Goal: Information Seeking & Learning: Learn about a topic

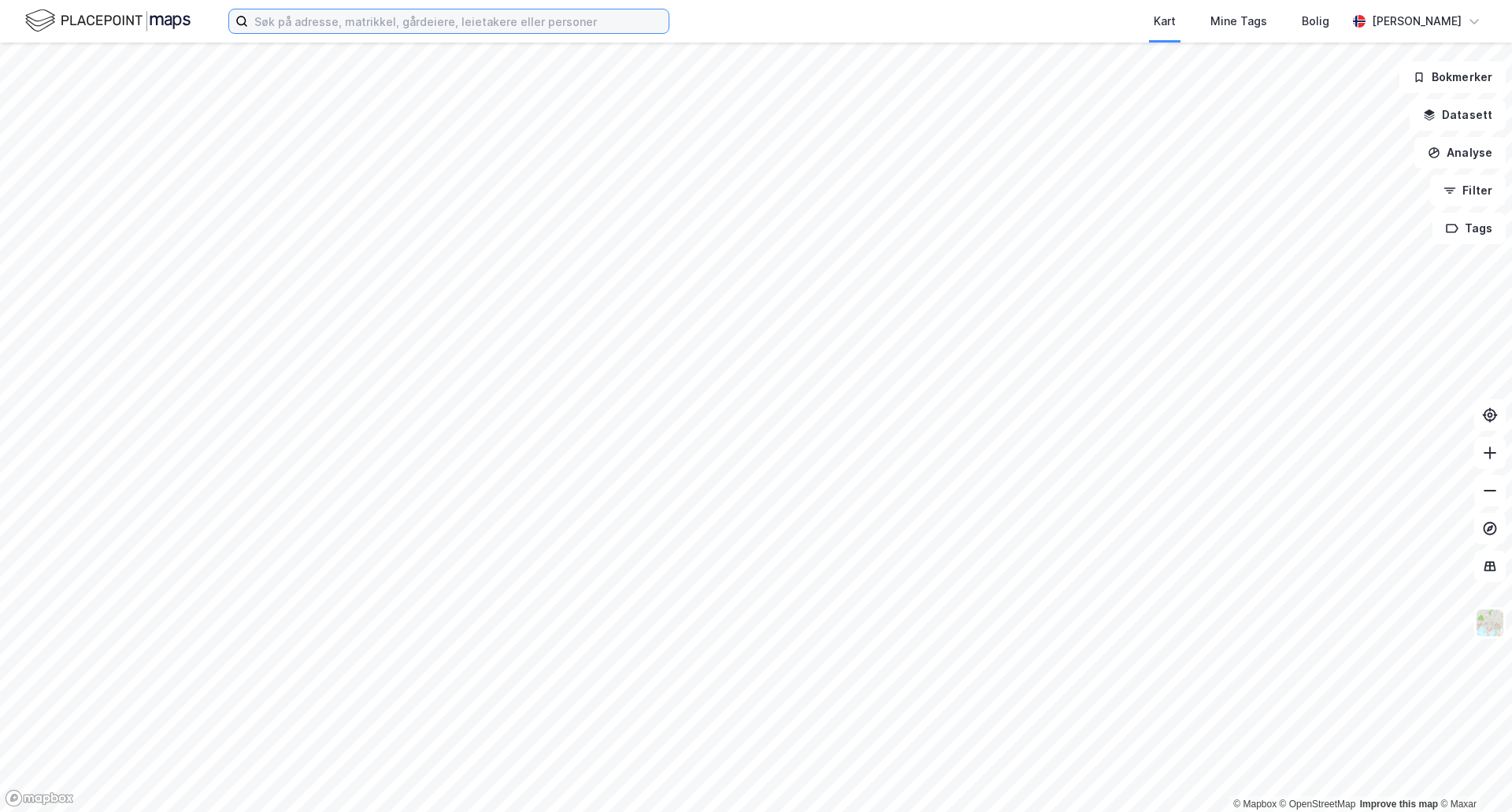
click at [500, 15] on input at bounding box center [459, 21] width 421 height 24
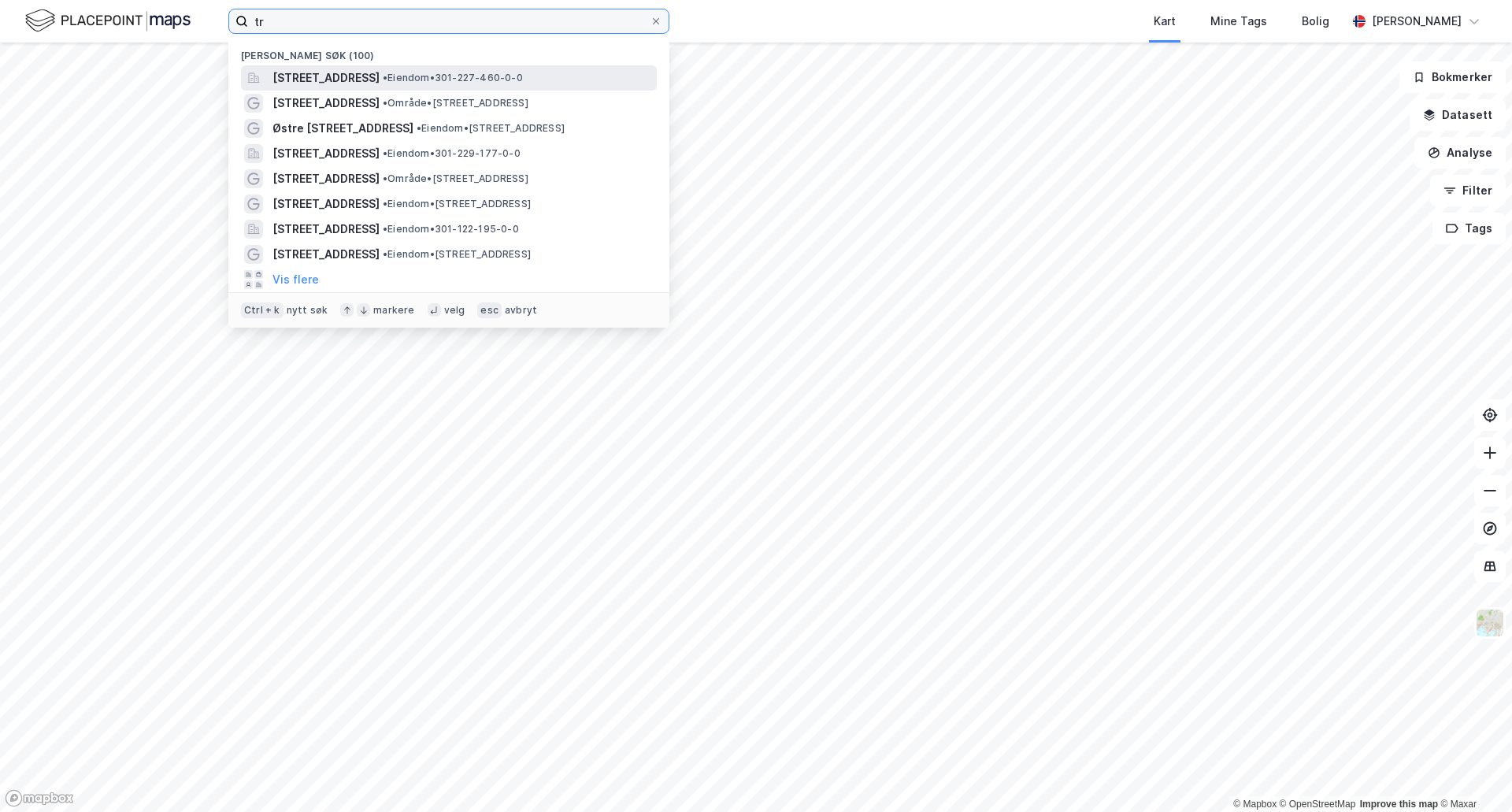
type input "tr"
click at [353, 74] on span "[STREET_ADDRESS]" at bounding box center [326, 78] width 107 height 19
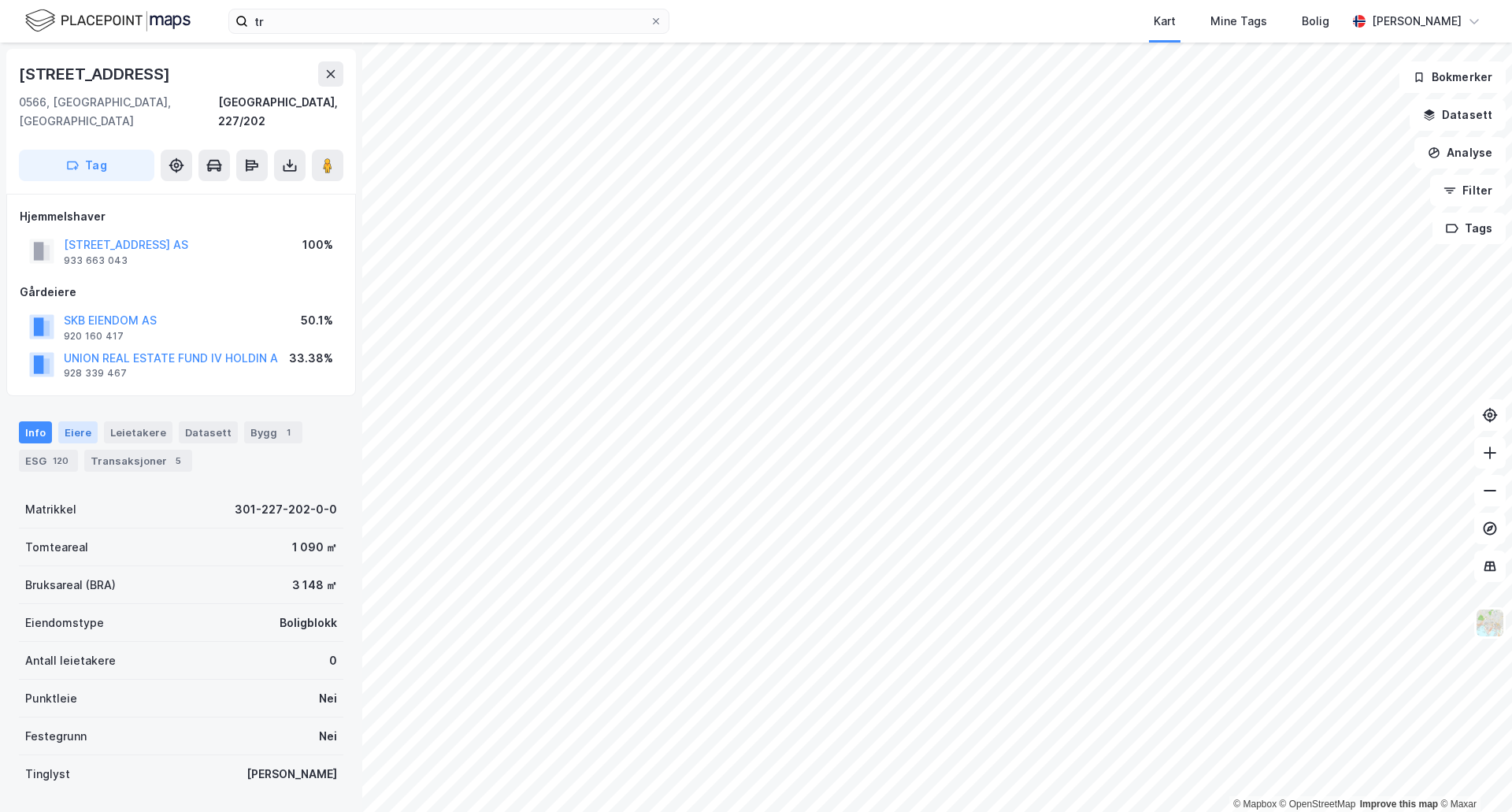
click at [87, 421] on div "Eiere" at bounding box center [78, 432] width 39 height 22
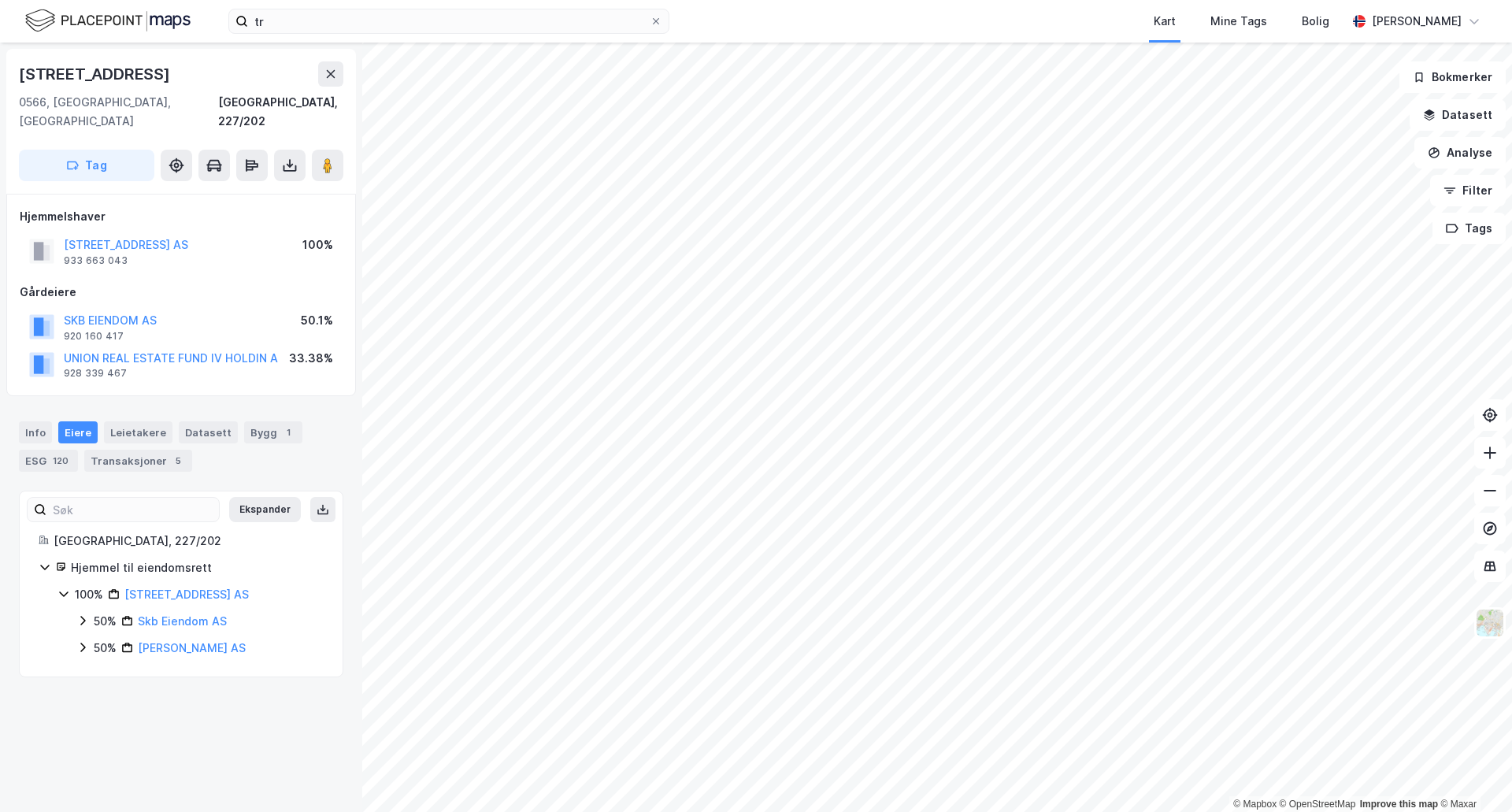
click at [83, 615] on icon at bounding box center [83, 620] width 5 height 9
click at [86, 668] on icon at bounding box center [82, 674] width 13 height 13
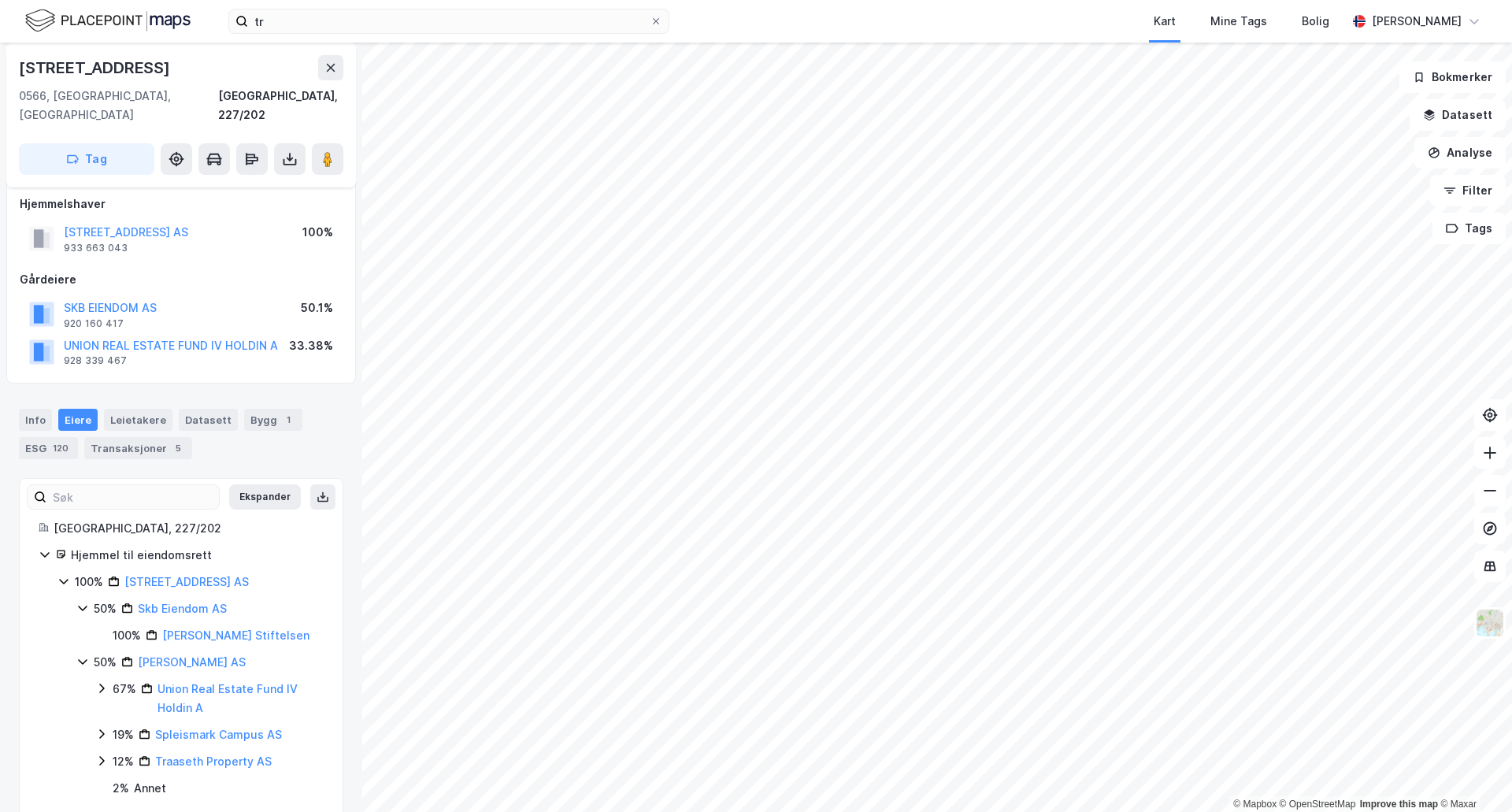
scroll to position [18, 0]
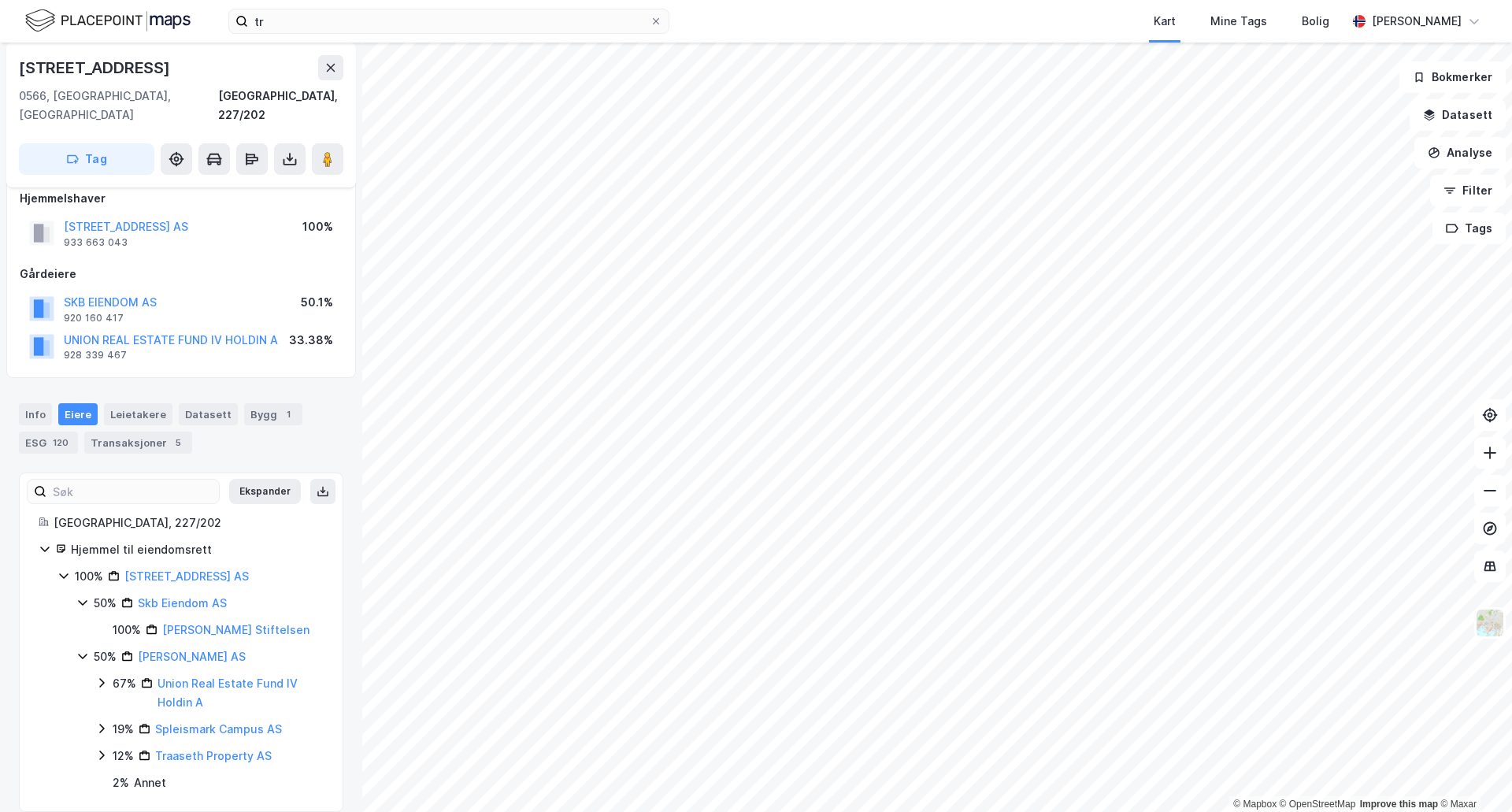
click at [138, 773] on div "Annet" at bounding box center [150, 782] width 32 height 19
click at [103, 748] on icon at bounding box center [101, 754] width 13 height 13
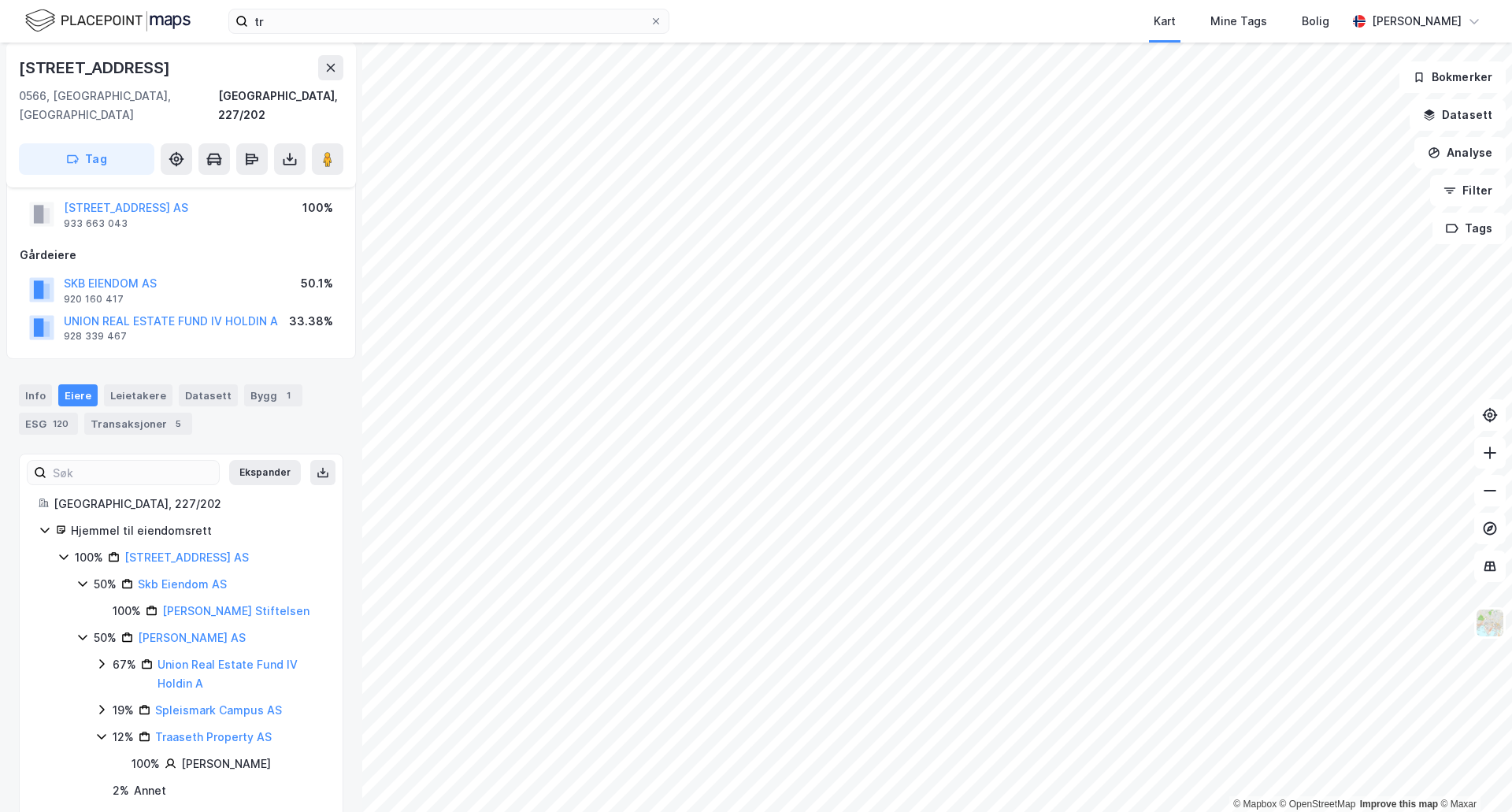
scroll to position [45, 0]
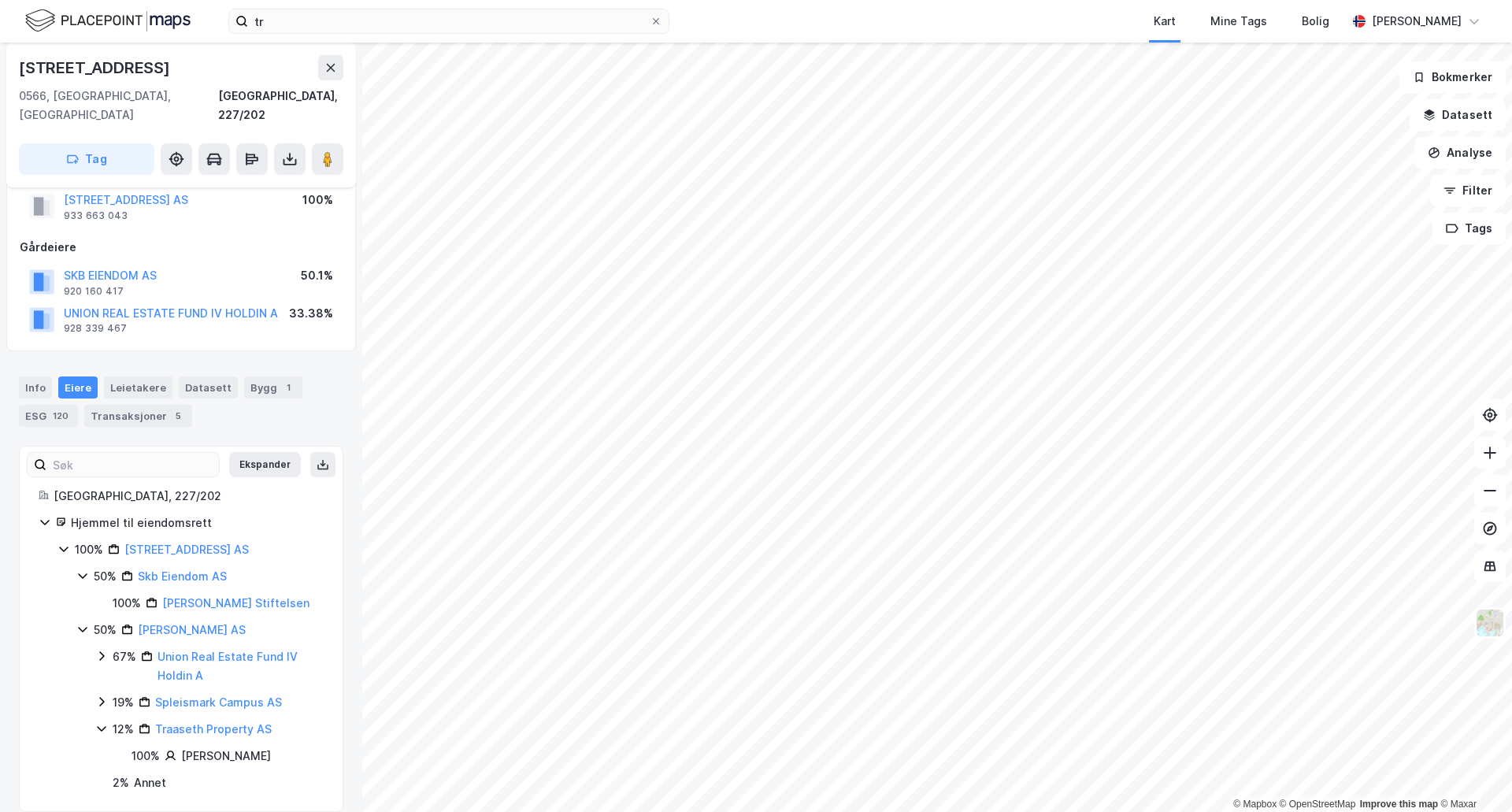
drag, startPoint x: 108, startPoint y: 759, endPoint x: 100, endPoint y: 702, distance: 57.6
click at [105, 752] on div "67% Union Real Estate Fund IV Holdin A 19% Spleismark Campus AS 12% Traaseth Pr…" at bounding box center [209, 720] width 228 height 145
click at [96, 695] on icon at bounding box center [101, 701] width 13 height 13
click at [100, 695] on icon at bounding box center [101, 701] width 13 height 13
click at [98, 722] on icon at bounding box center [101, 728] width 13 height 13
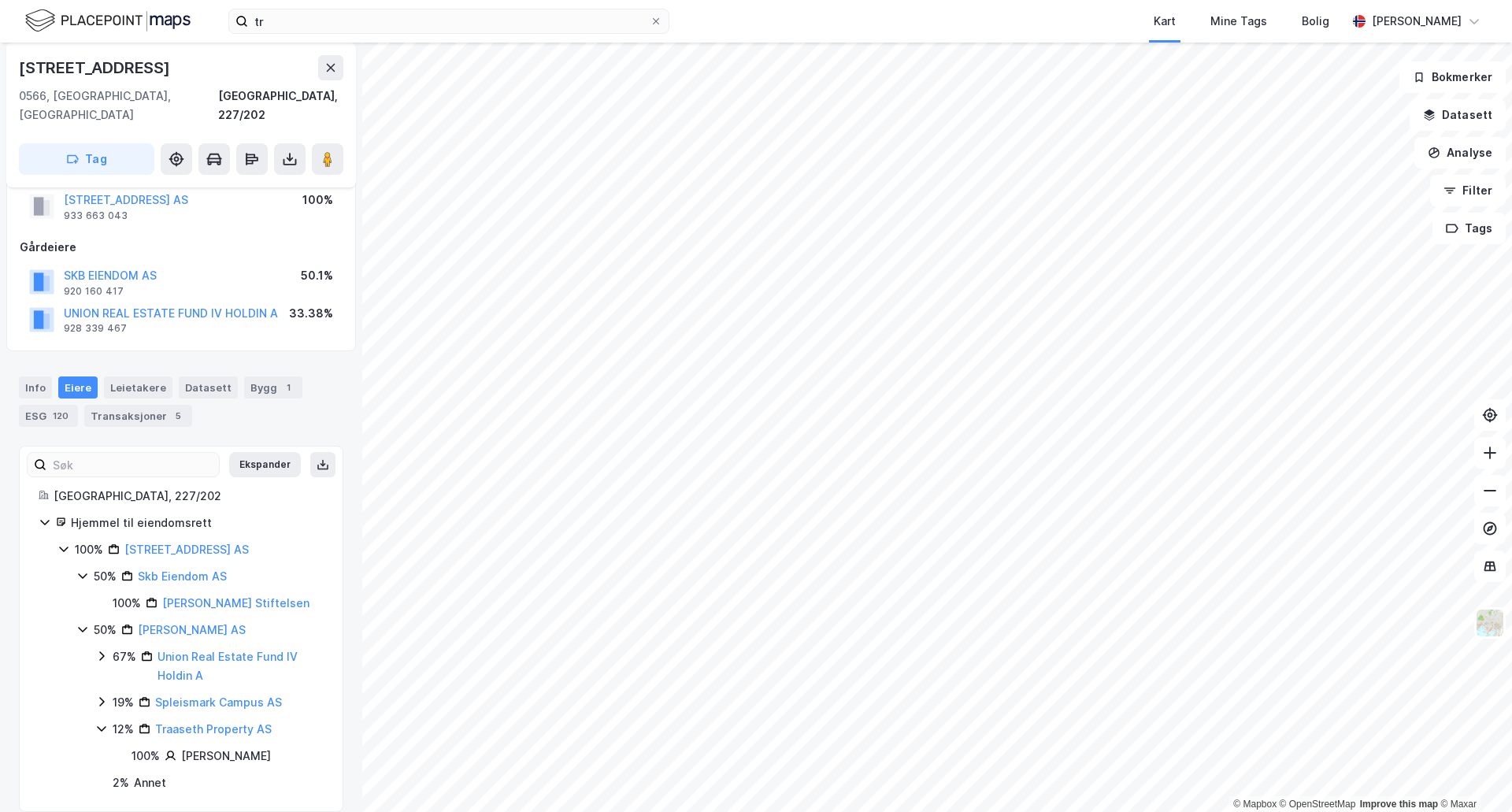
scroll to position [18, 0]
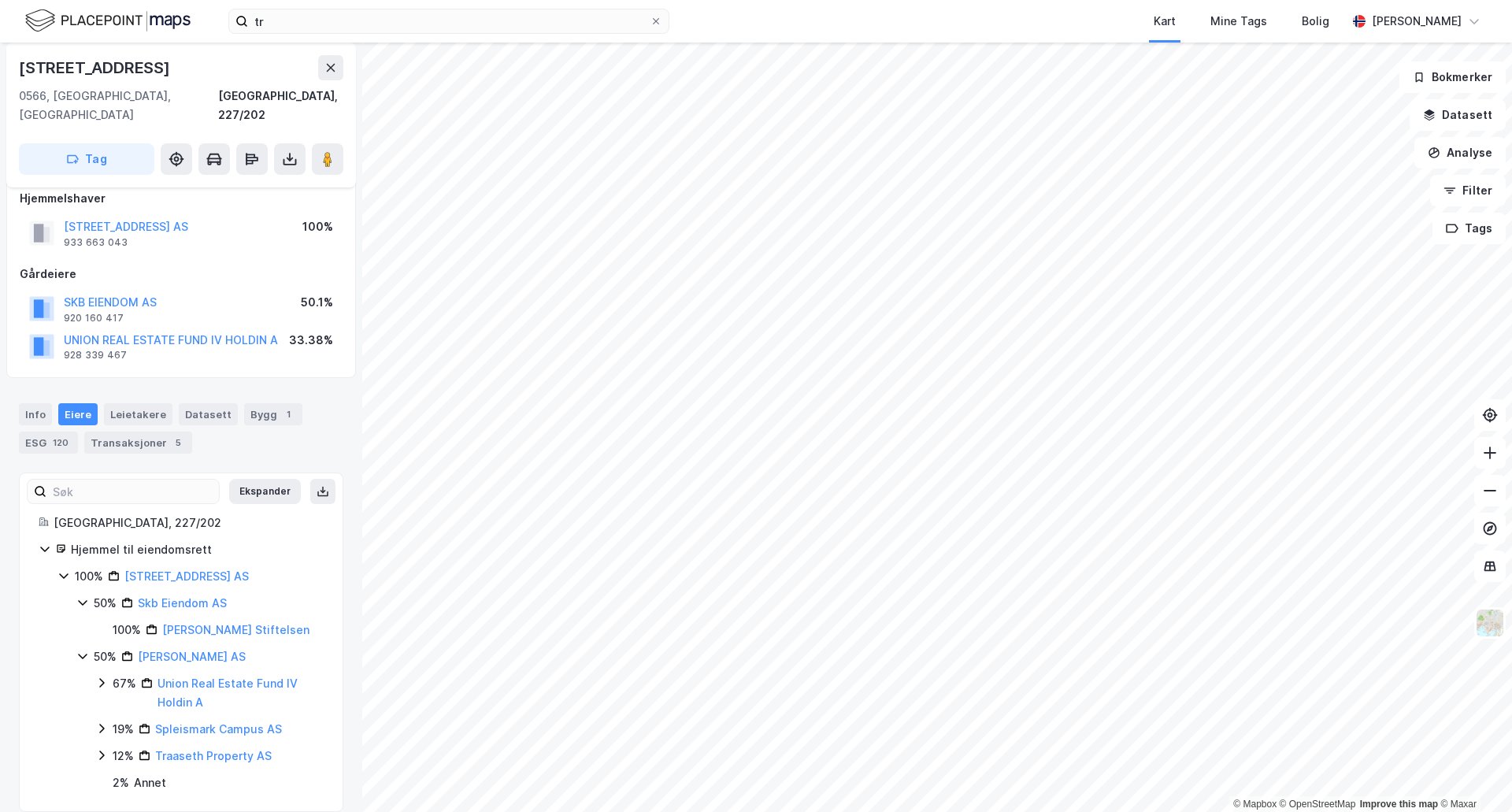
click at [105, 676] on icon at bounding box center [101, 682] width 13 height 13
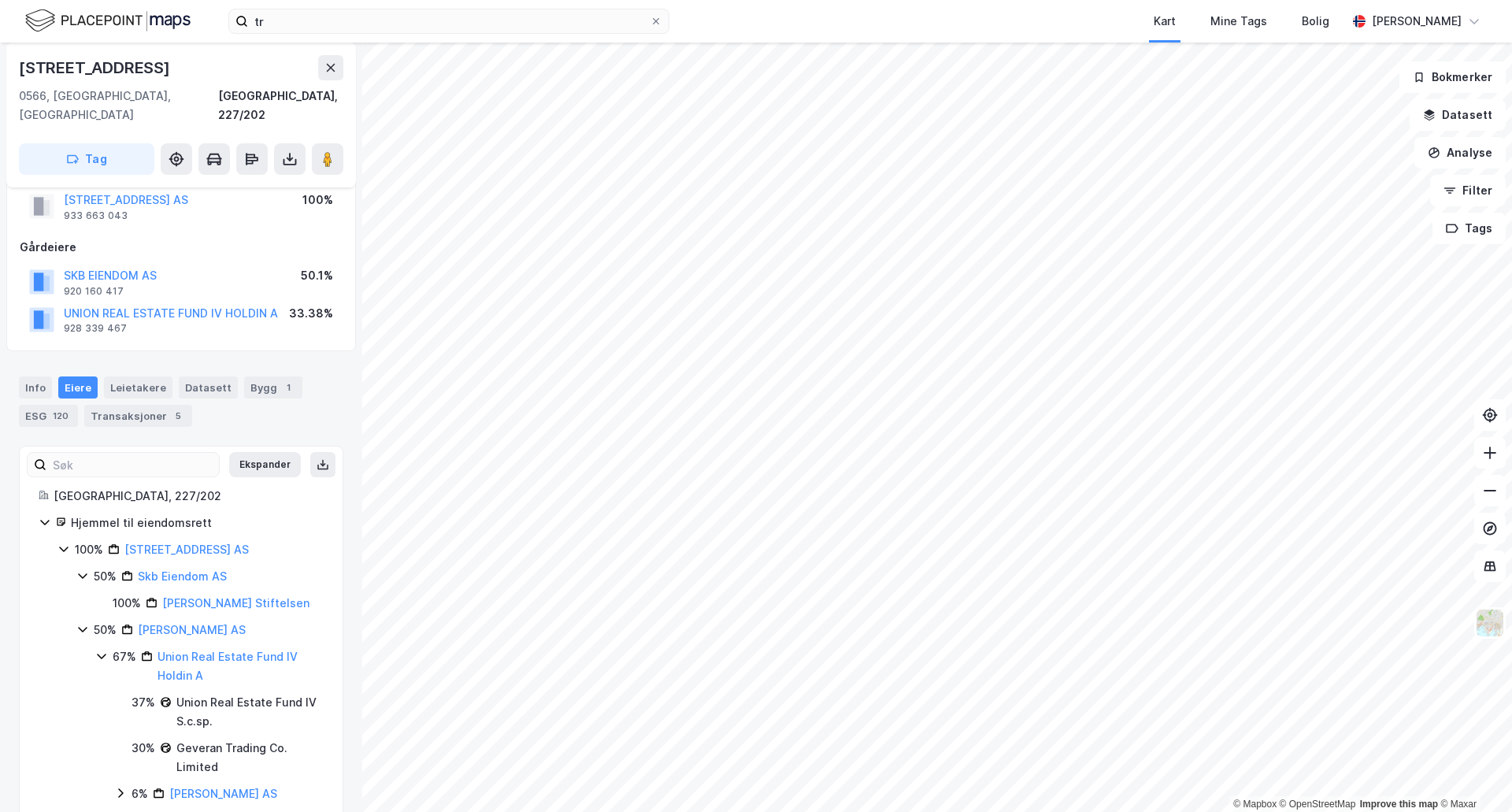
click at [103, 649] on icon at bounding box center [101, 655] width 13 height 13
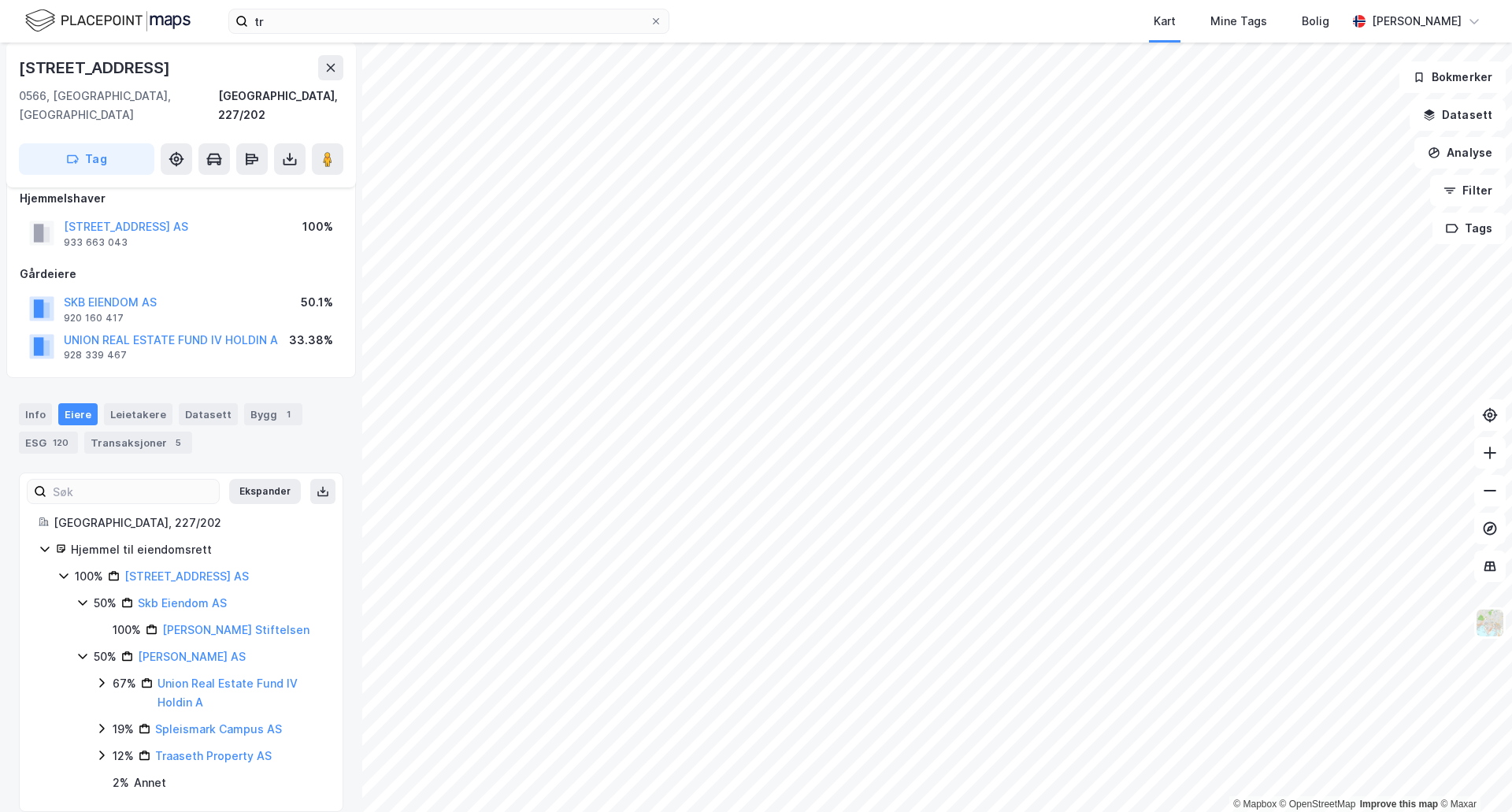
click at [84, 649] on icon at bounding box center [82, 655] width 13 height 13
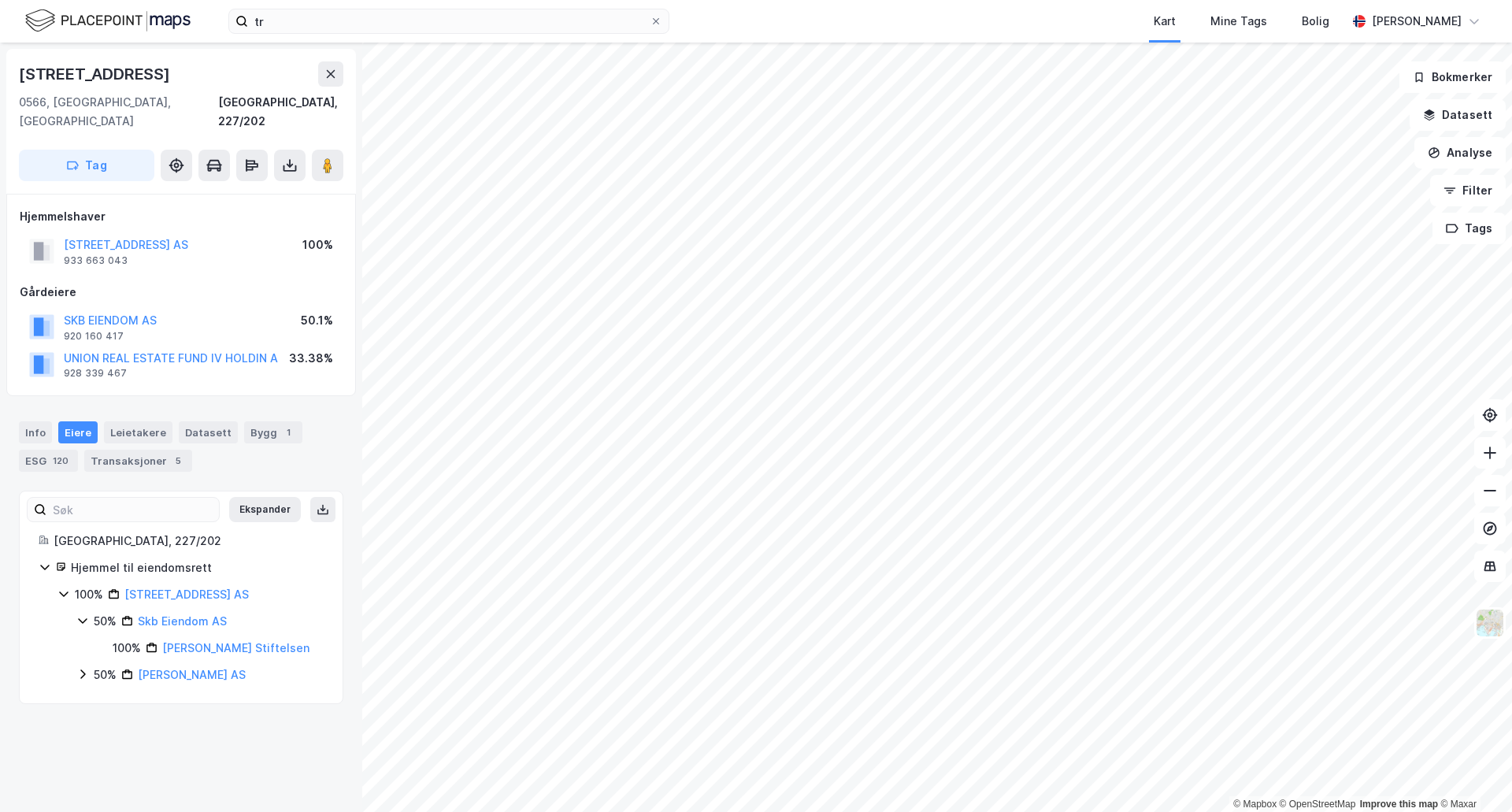
scroll to position [0, 0]
click at [83, 614] on icon at bounding box center [82, 620] width 13 height 13
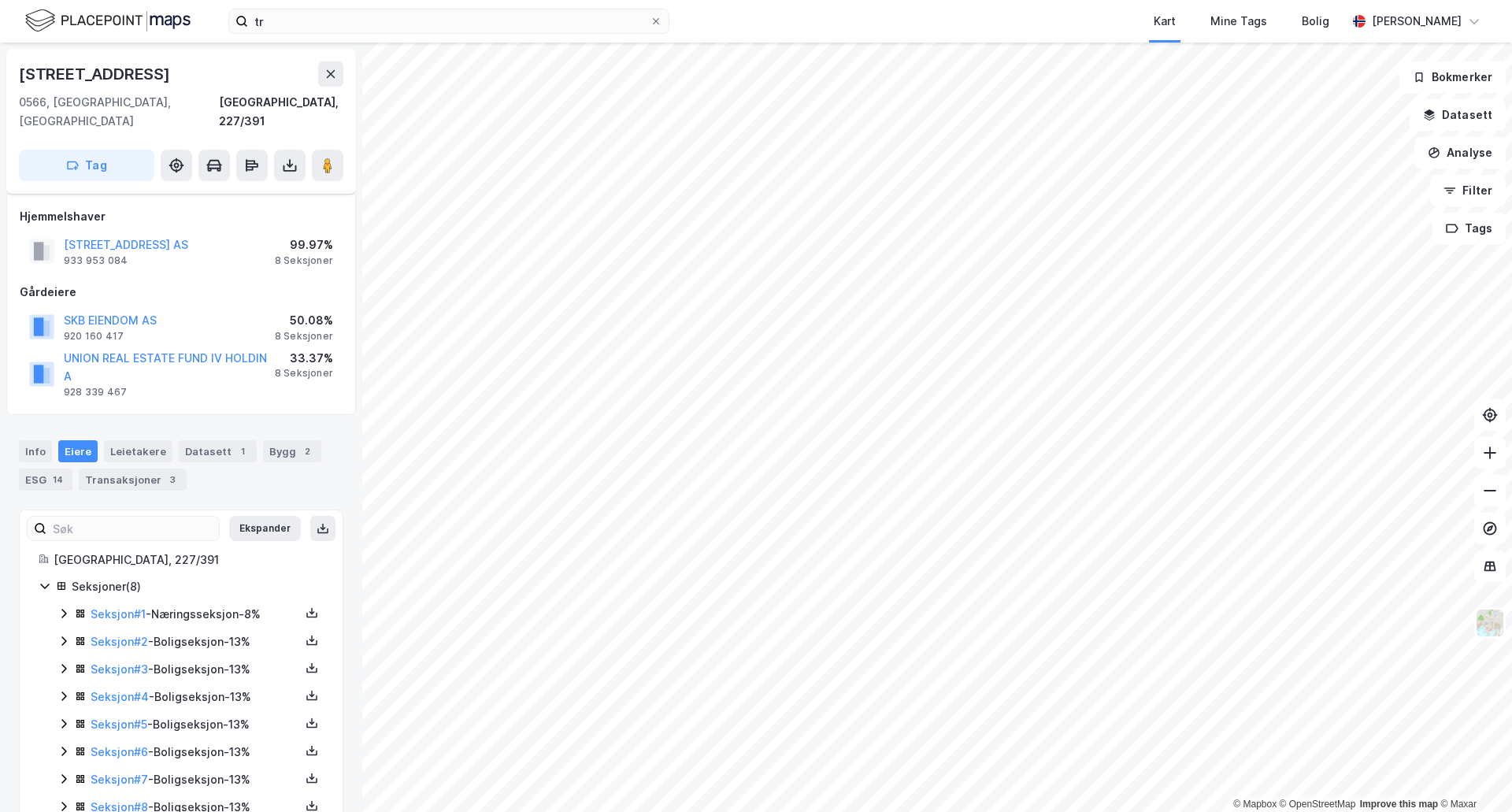
scroll to position [6, 0]
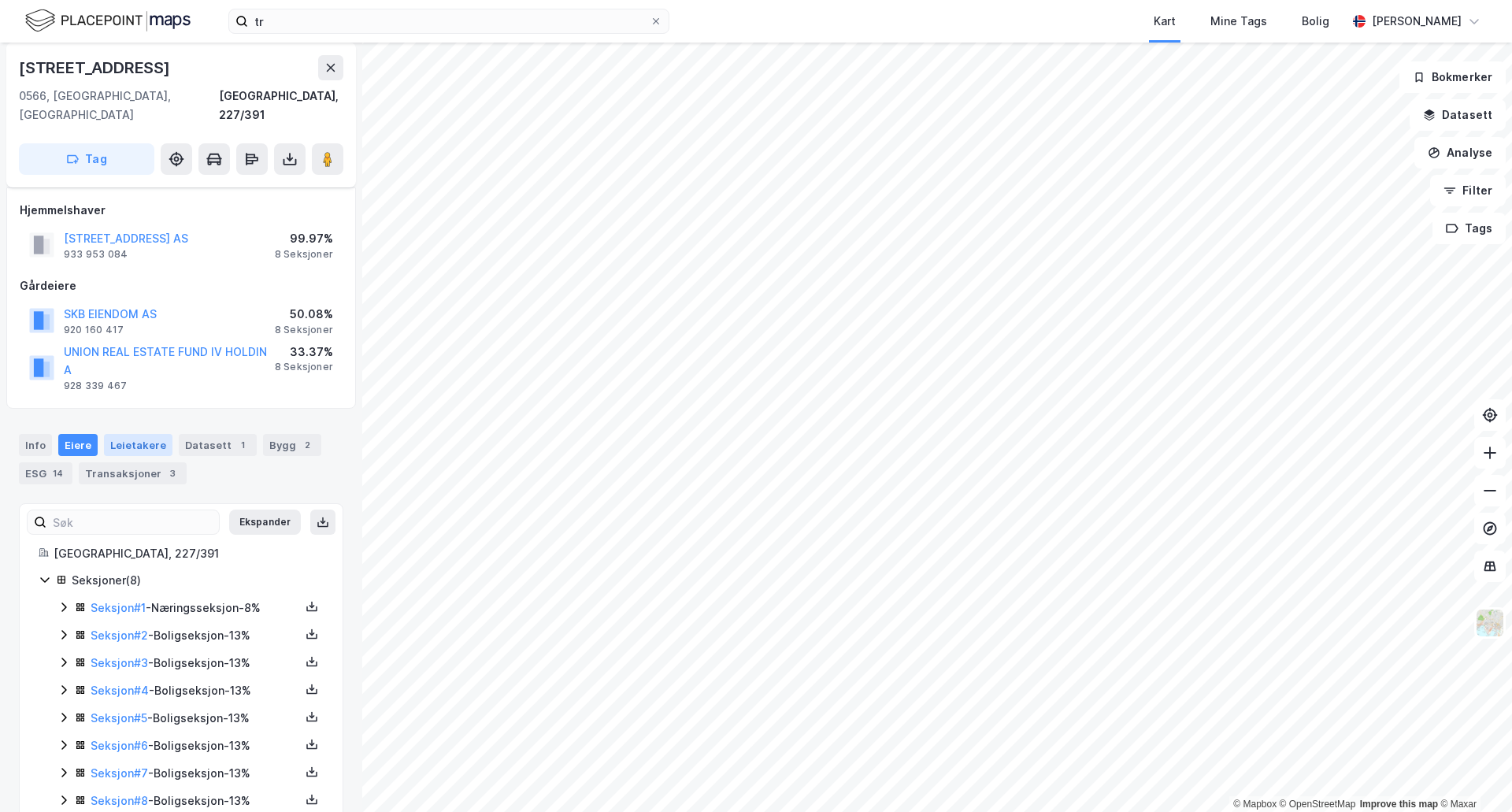
click at [154, 434] on div "Leietakere" at bounding box center [138, 445] width 69 height 22
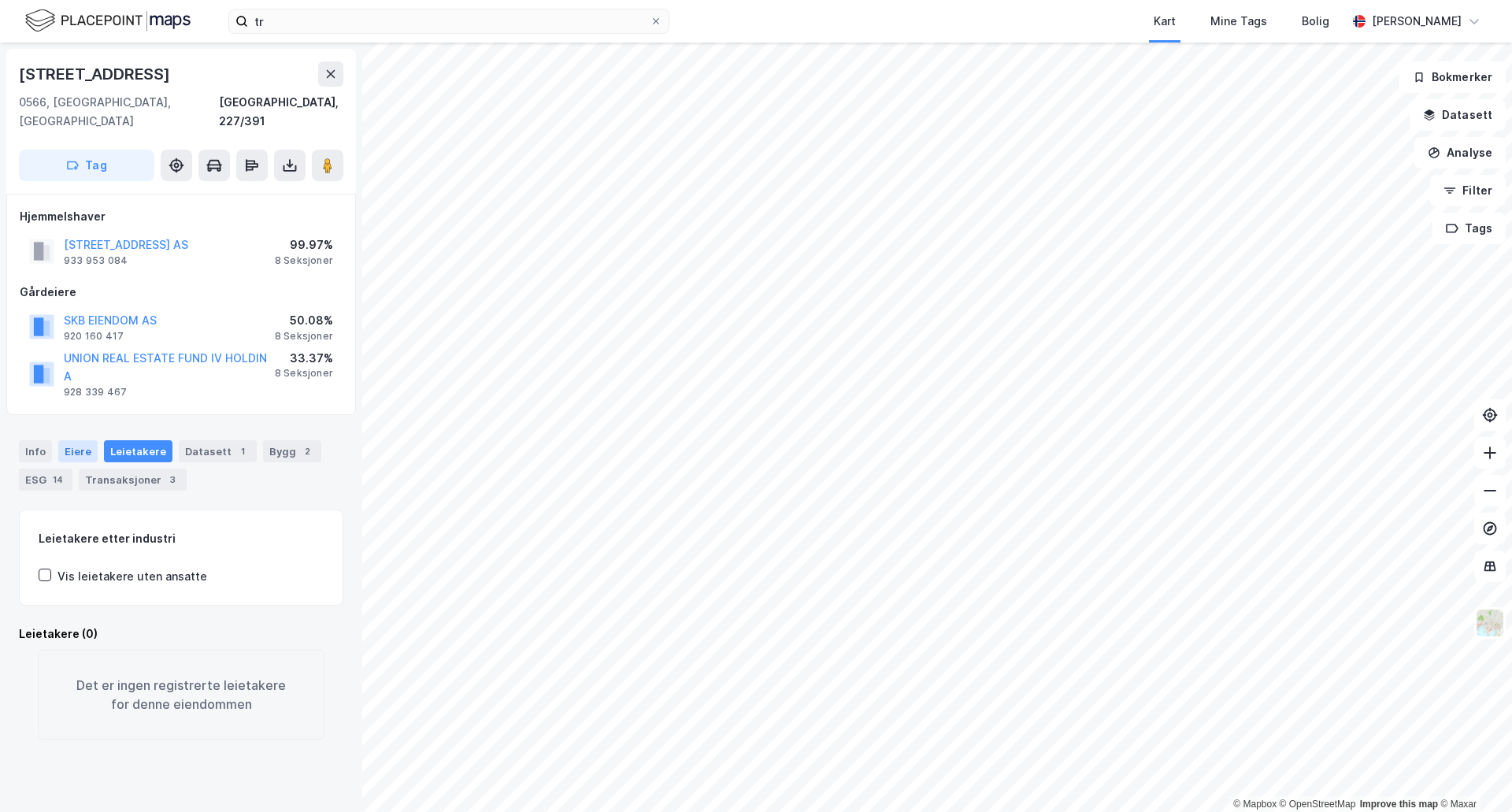
click at [70, 440] on div "Eiere" at bounding box center [78, 451] width 39 height 22
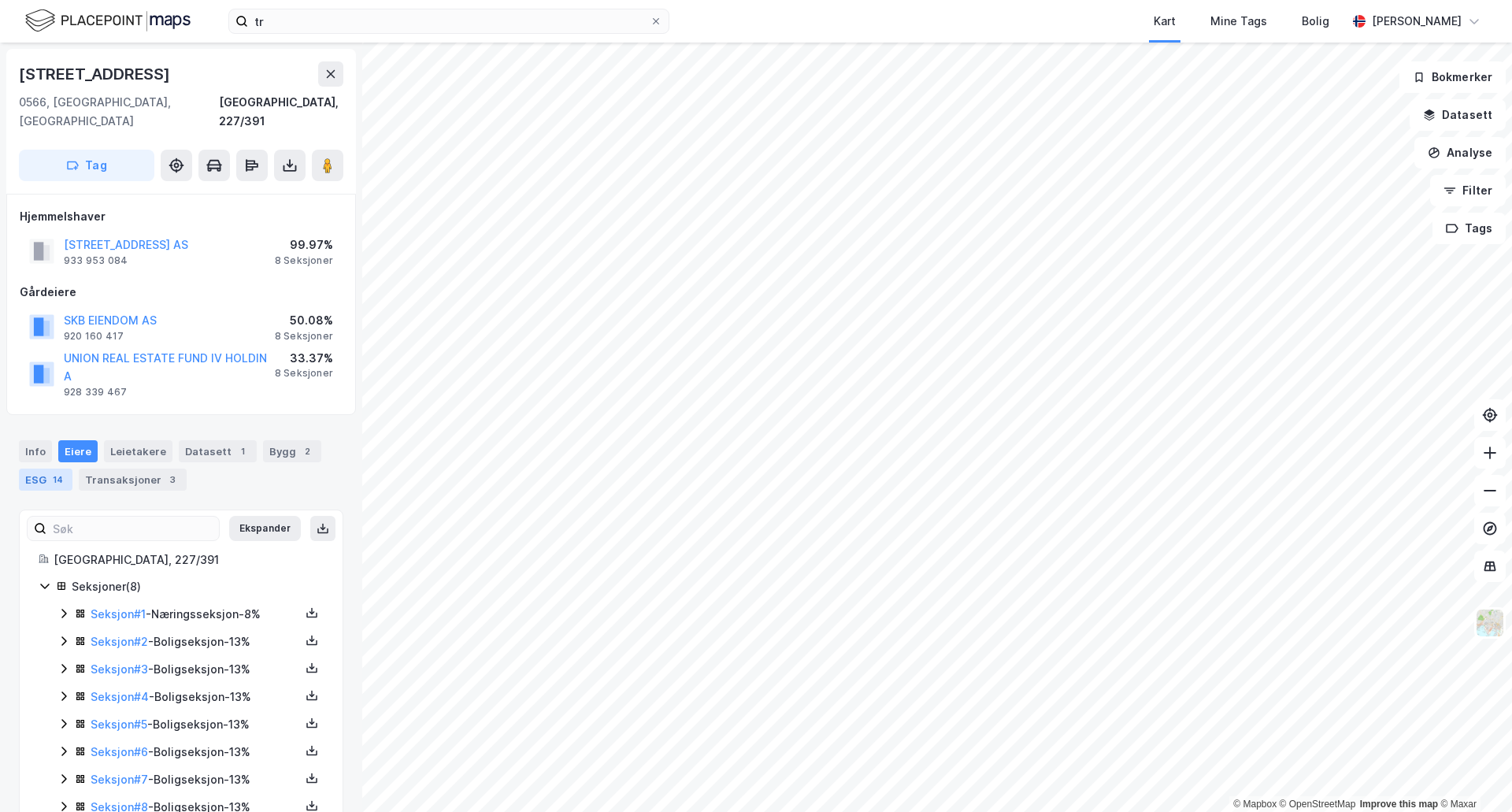
click at [50, 471] on div "14" at bounding box center [59, 479] width 17 height 16
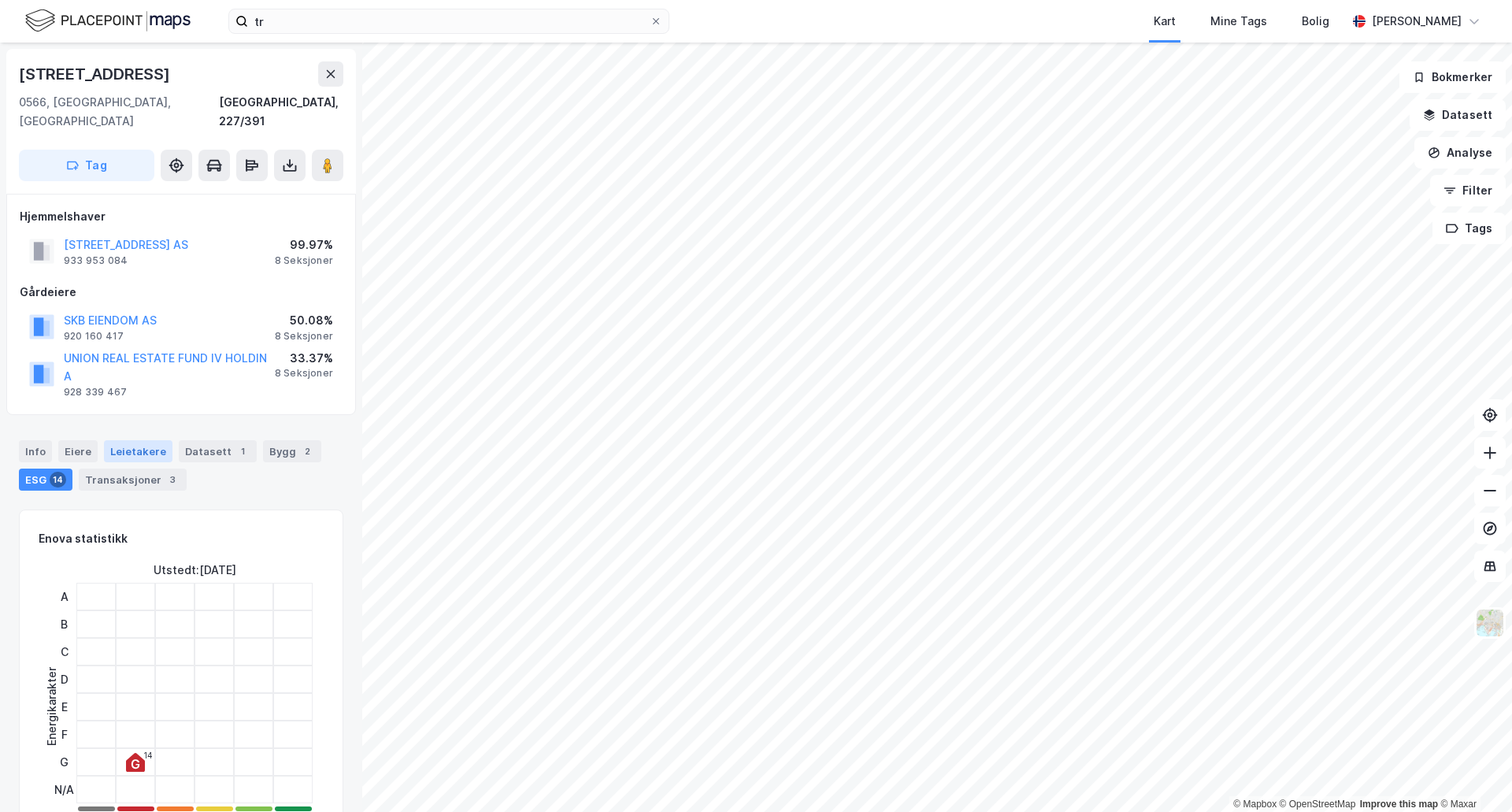
click at [157, 440] on div "Leietakere" at bounding box center [138, 451] width 69 height 22
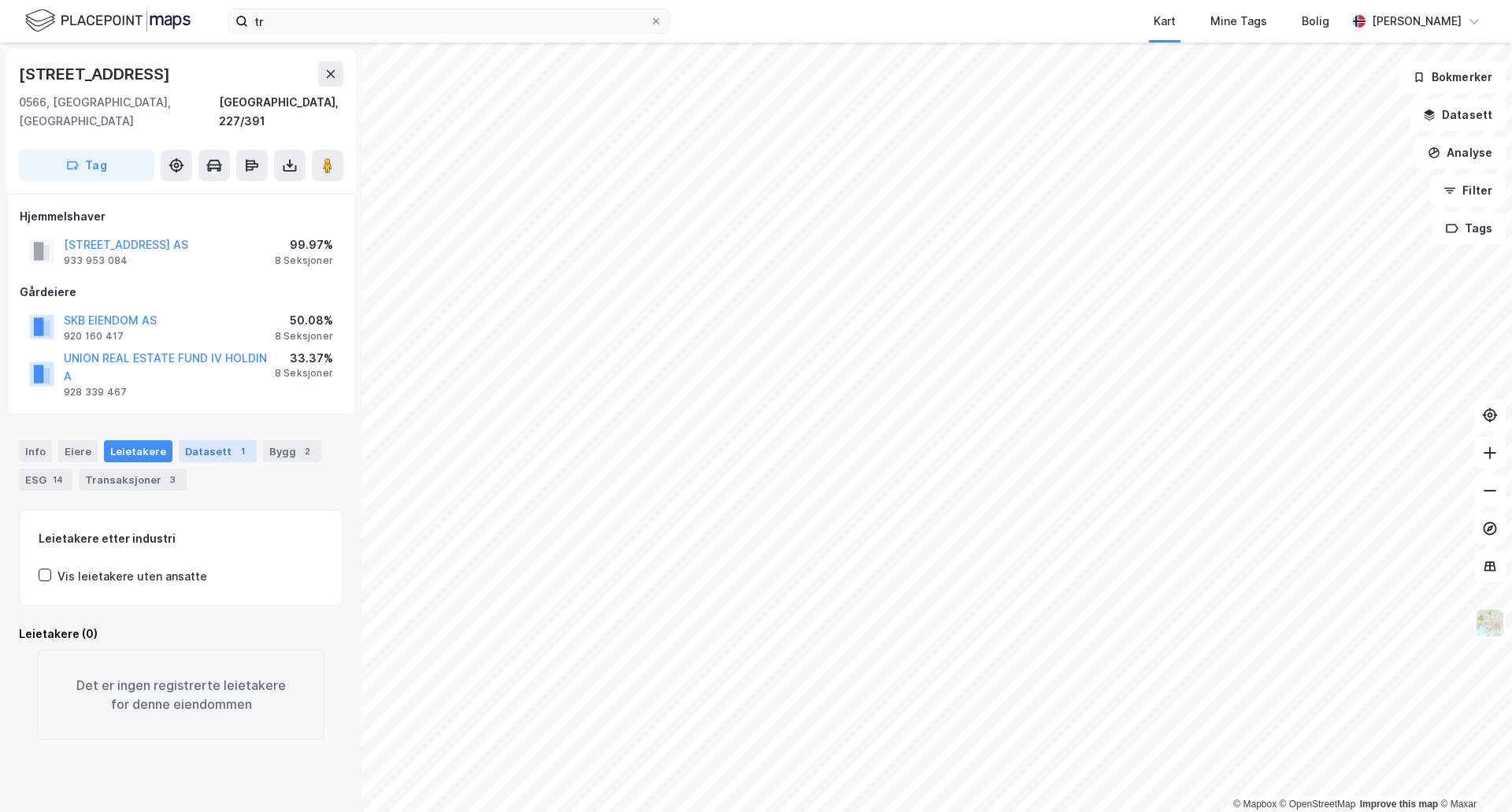
click at [205, 440] on div "Datasett 1" at bounding box center [218, 451] width 78 height 22
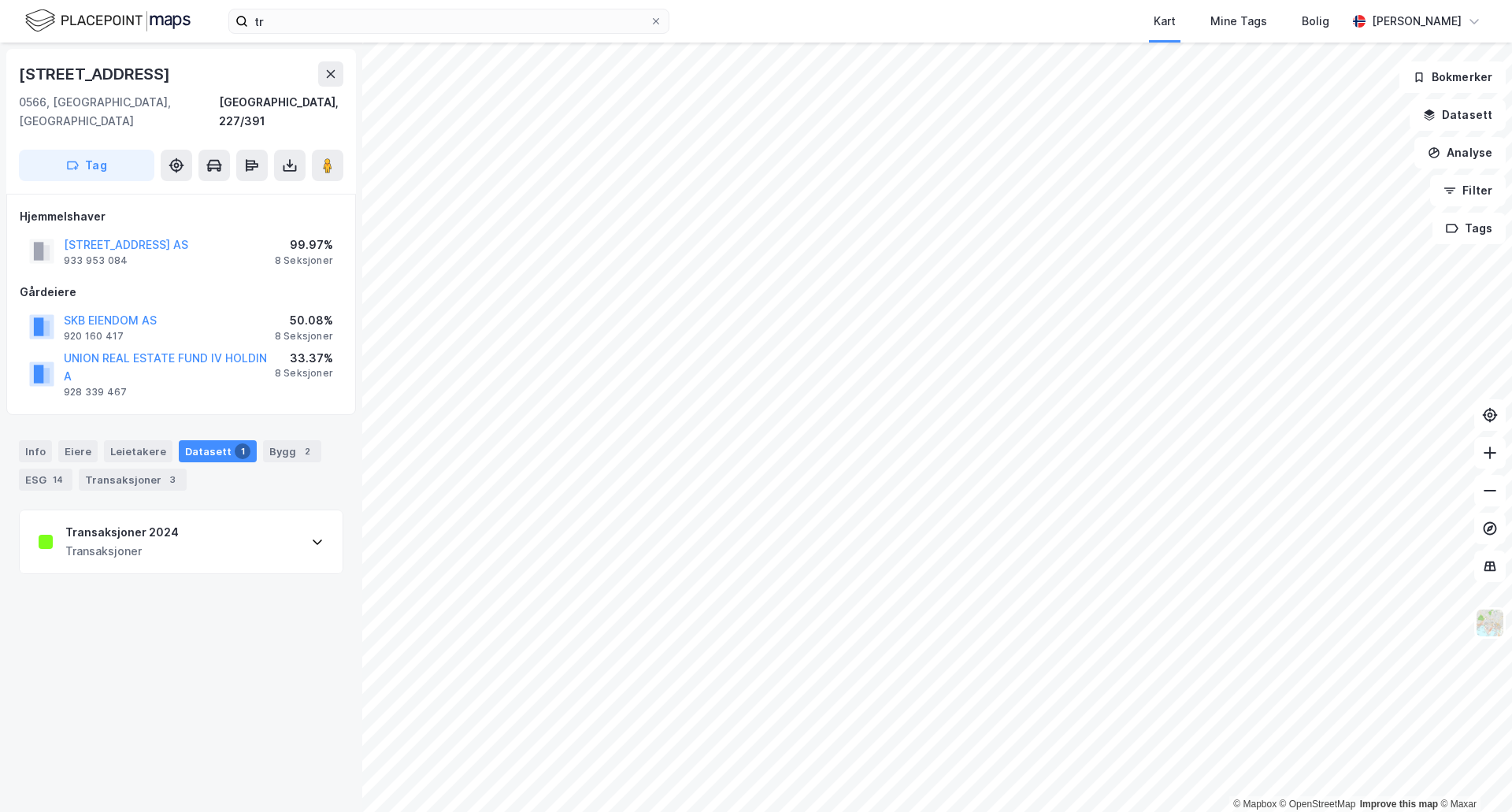
click at [271, 510] on div "Transaksjoner 2024 Transaksjoner" at bounding box center [181, 542] width 323 height 63
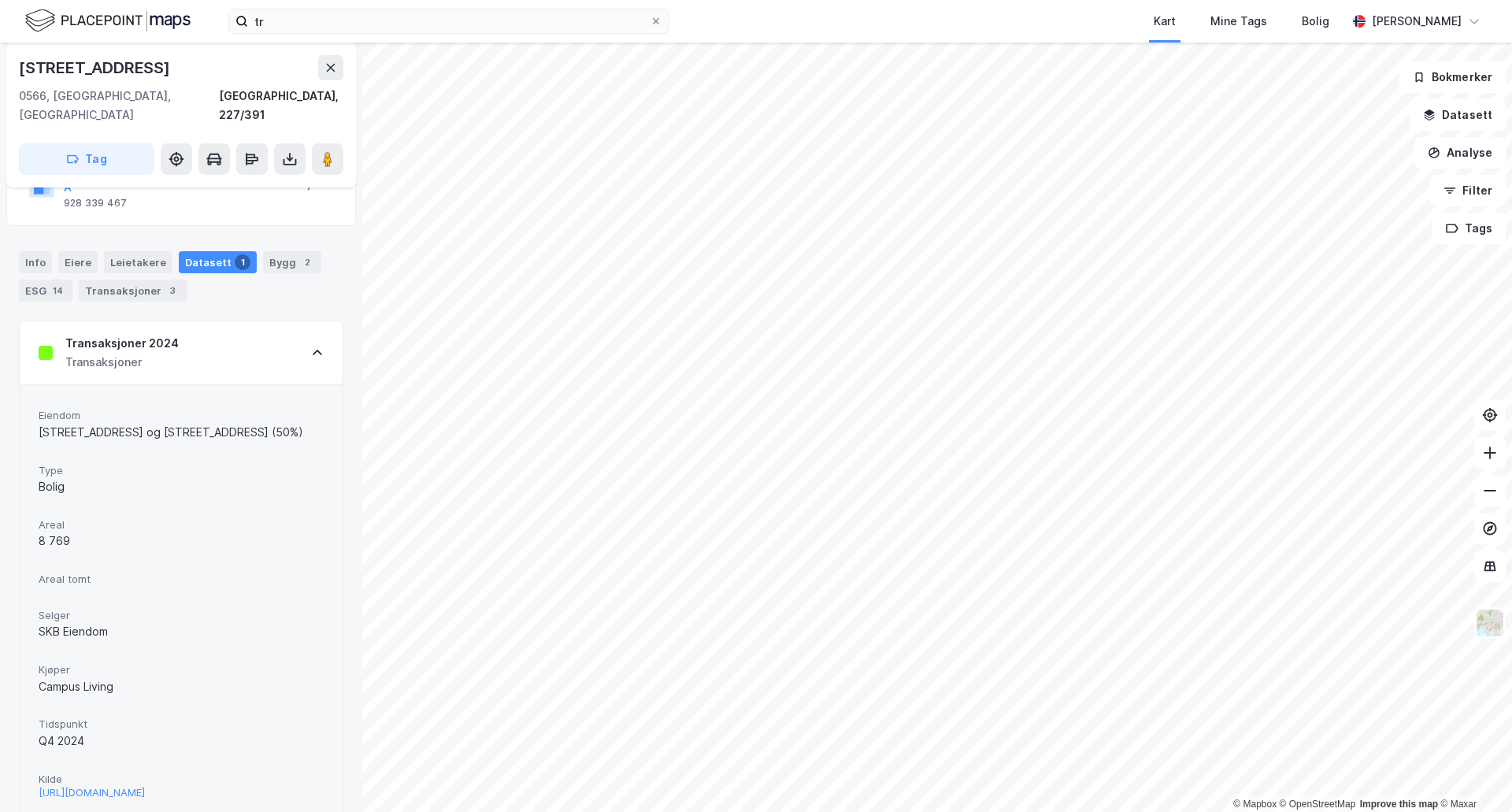
scroll to position [210, 0]
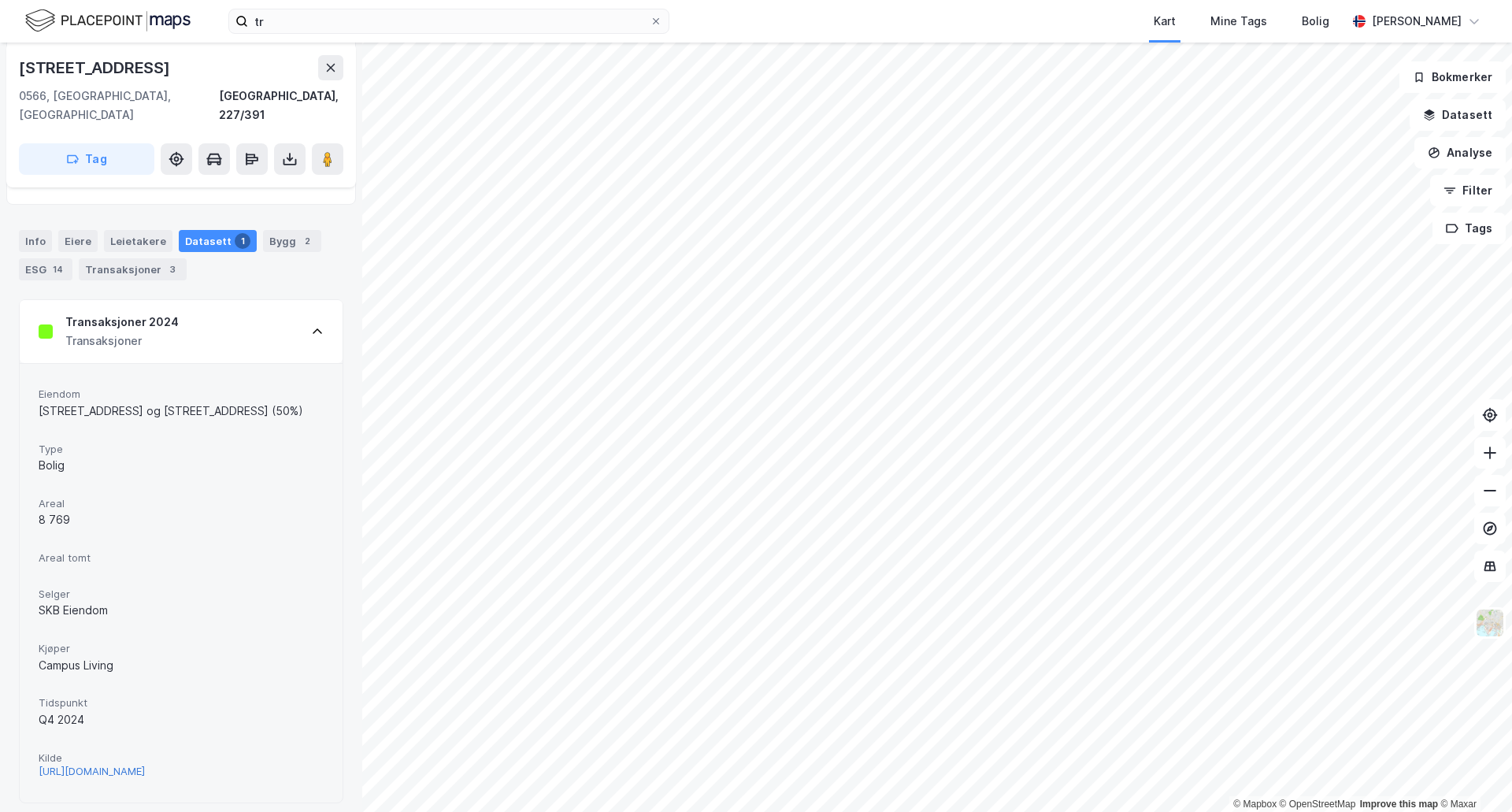
click at [145, 765] on div "[URL][DOMAIN_NAME]" at bounding box center [92, 771] width 106 height 14
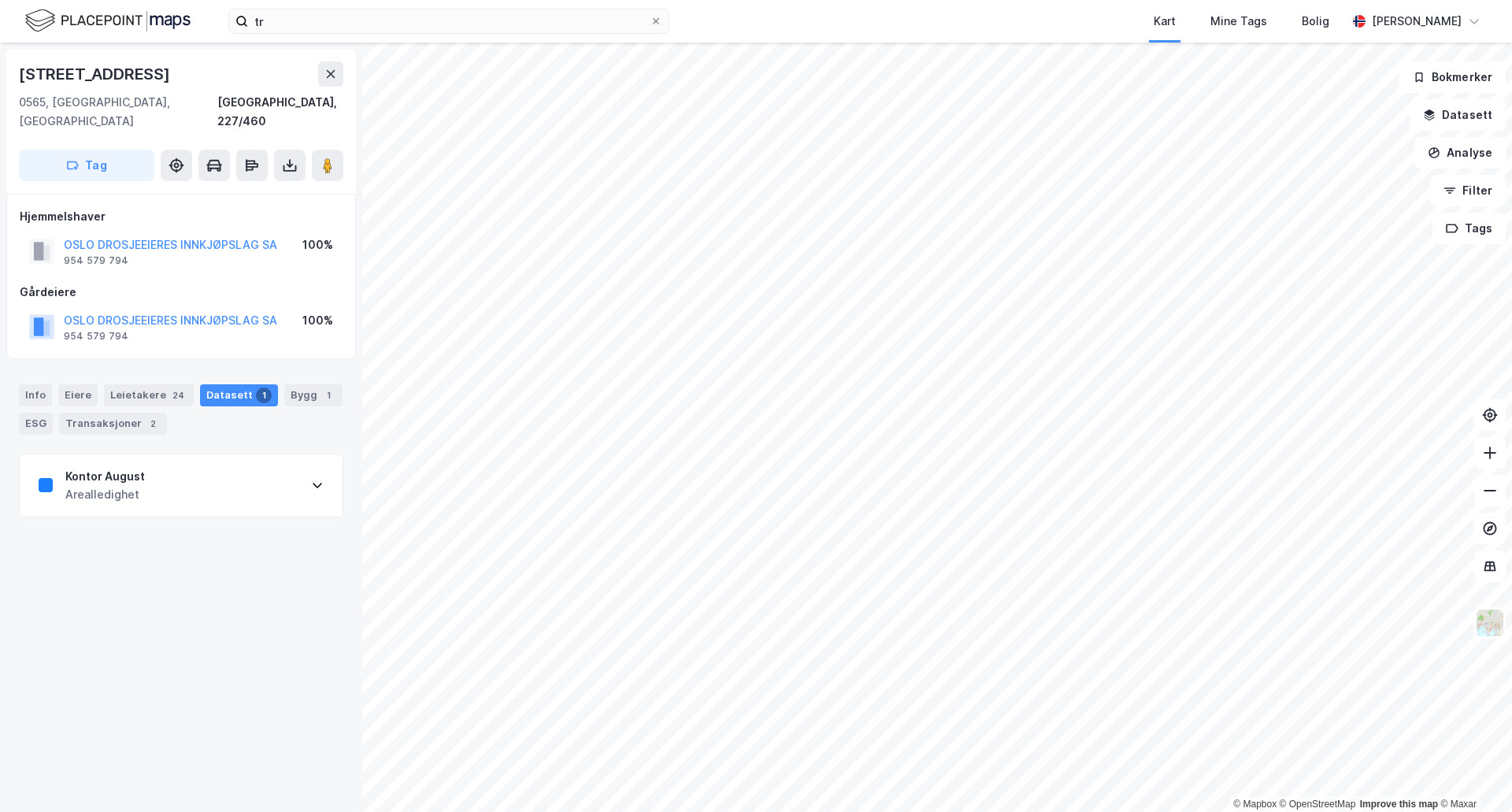
click at [223, 504] on div "[STREET_ADDRESS] Oslo, 227/460 Tag Hjemmelshaver OSLO DROSJEEIERES INNKJØPSLAG …" at bounding box center [181, 426] width 362 height 769
click at [249, 473] on div "Kontor August Arealledighet" at bounding box center [181, 486] width 323 height 63
click at [287, 384] on div "Bygg 1" at bounding box center [313, 395] width 59 height 22
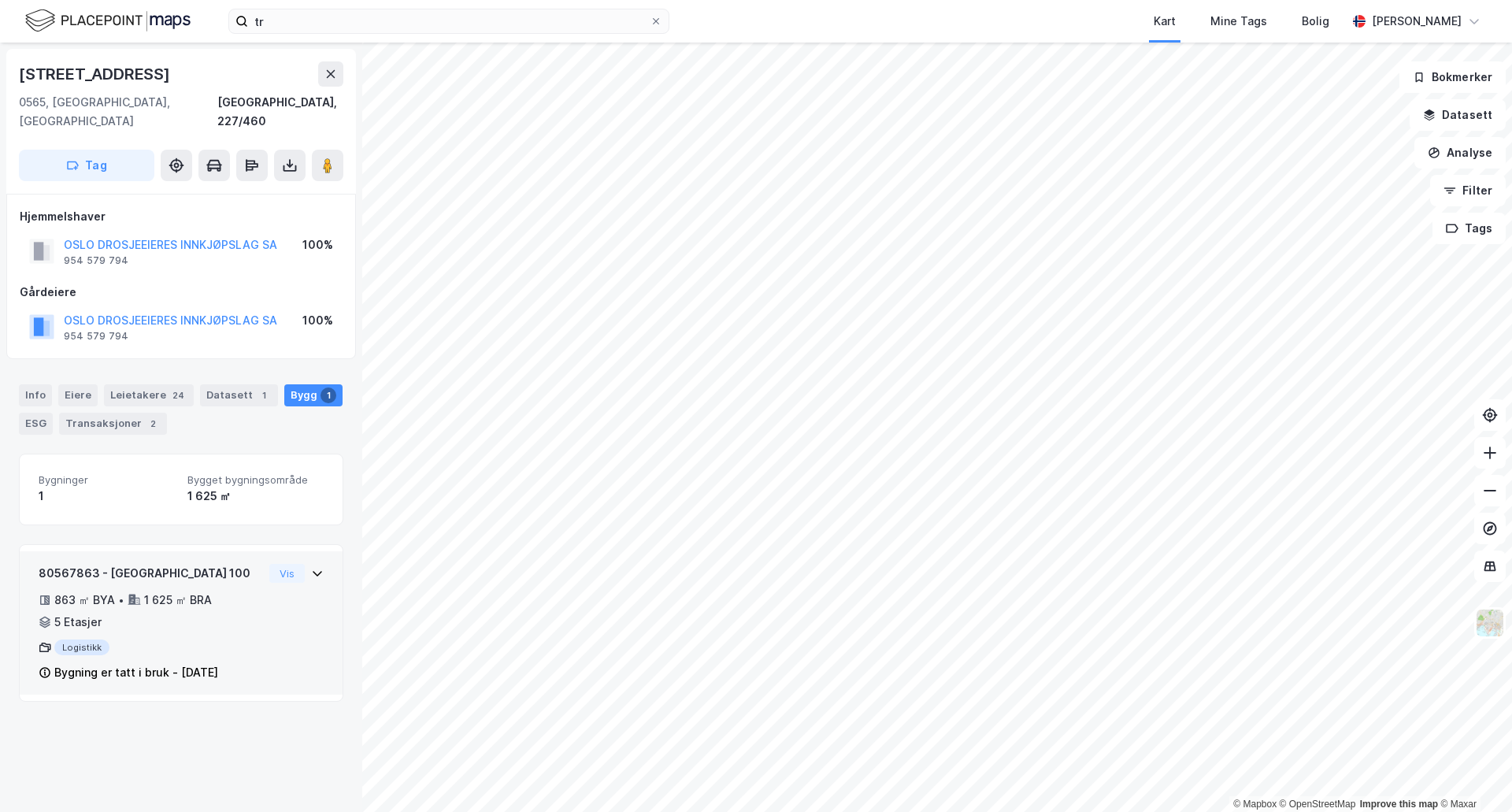
click at [193, 570] on div "80567863 - [GEOGRAPHIC_DATA] 100 863 ㎡ BYA • 1 625 ㎡ BRA • 5 Etasjer Logistikk …" at bounding box center [151, 622] width 225 height 118
click at [283, 564] on button "Vis" at bounding box center [287, 573] width 36 height 19
